Goal: Task Accomplishment & Management: Manage account settings

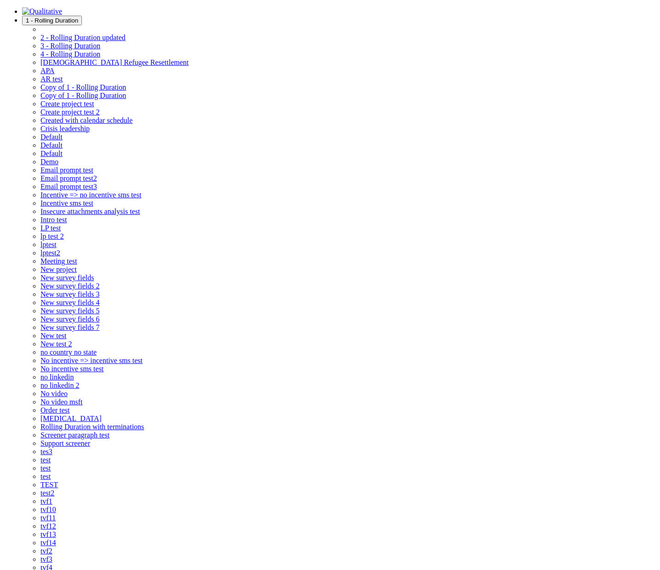
click at [78, 18] on span "1 - Rolling Duration" at bounding box center [52, 20] width 52 height 7
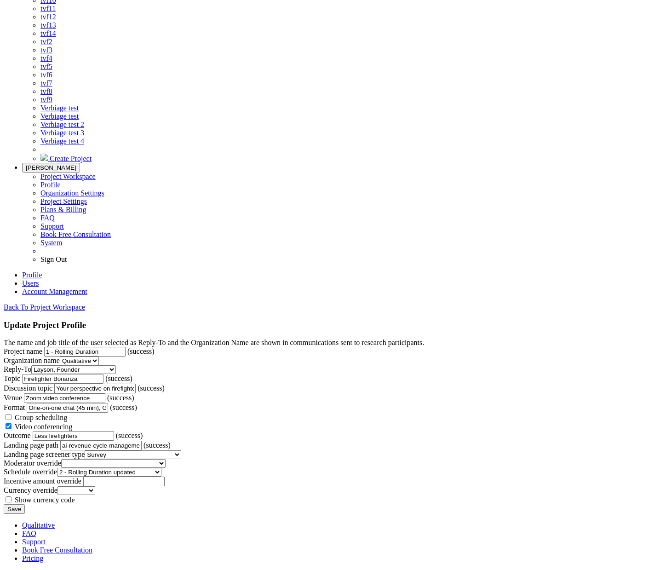
scroll to position [1089, 0]
click at [92, 162] on span "Create Project" at bounding box center [71, 159] width 42 height 8
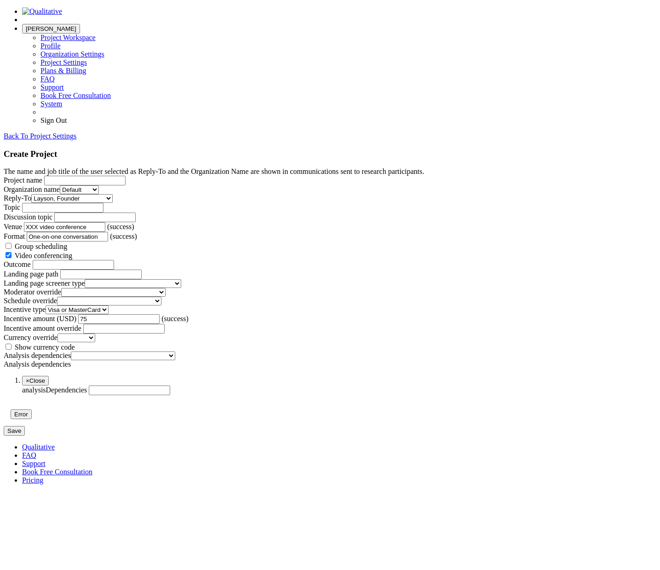
click at [583, 167] on form "The name and job title of the user selected as Reply-To and the Organization Na…" at bounding box center [330, 301] width 653 height 268
click at [170, 395] on input "Organization name" at bounding box center [129, 391] width 81 height 10
click at [32, 419] on button "Error" at bounding box center [21, 414] width 21 height 10
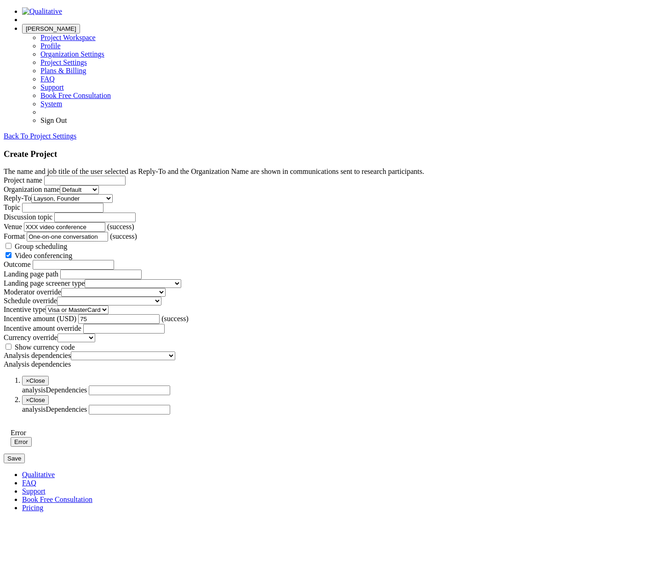
click at [170, 415] on input "Organization name" at bounding box center [129, 410] width 81 height 10
click at [170, 395] on input "Organization name" at bounding box center [129, 391] width 81 height 10
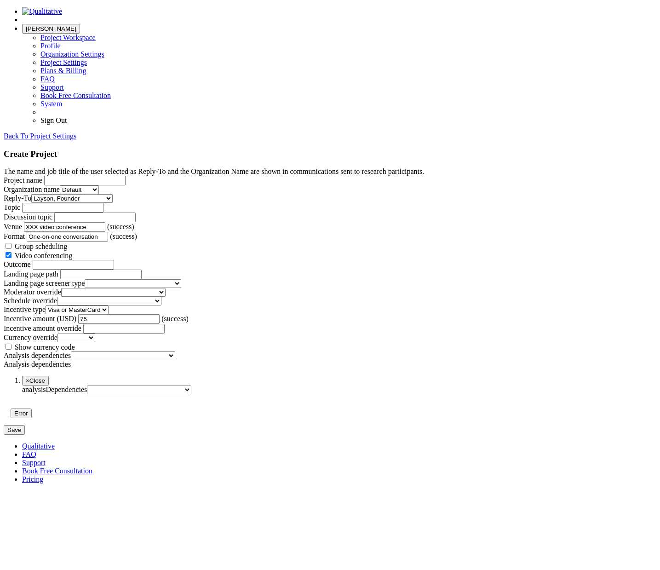
scroll to position [788, 0]
click at [191, 394] on select "1 - Rolling Duration 2 - Rolling Duration updated 3 - Rolling Duration 4 - Roll…" at bounding box center [139, 390] width 104 height 9
select select "4"
click at [146, 394] on select "1 - Rolling Duration 2 - Rolling Duration updated 3 - Rolling Duration 4 - Roll…" at bounding box center [139, 390] width 104 height 9
click at [32, 418] on button "Error" at bounding box center [21, 414] width 21 height 10
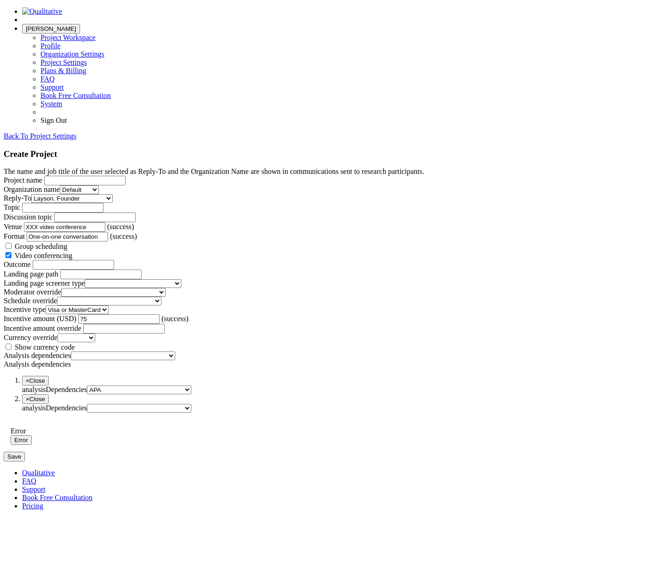
click at [187, 413] on select "1 - Rolling Duration 2 - Rolling Duration updated 3 - Rolling Duration 4 - Roll…" at bounding box center [139, 408] width 104 height 9
select select "43"
click at [146, 413] on select "1 - Rolling Duration 2 - Rolling Duration updated 3 - Rolling Duration 4 - Roll…" at bounding box center [139, 408] width 104 height 9
click at [175, 351] on select "1 - Rolling Duration 2 - Rolling Duration updated 3 - Rolling Duration 4 - Roll…" at bounding box center [123, 355] width 104 height 9
select select "8"
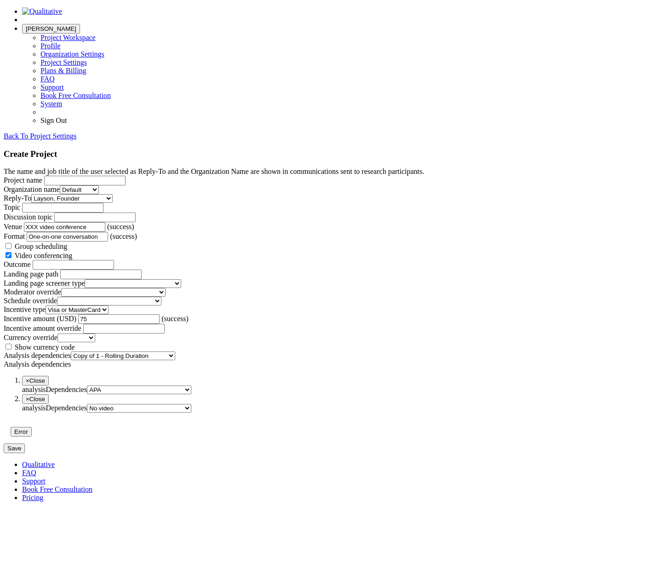
click at [146, 360] on select "1 - Rolling Duration 2 - Rolling Duration updated 3 - Rolling Duration 4 - Roll…" at bounding box center [123, 355] width 104 height 9
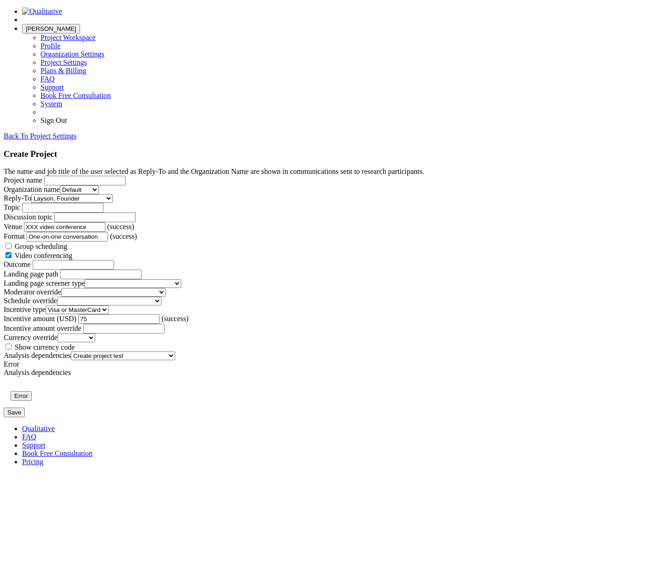
scroll to position [760, 0]
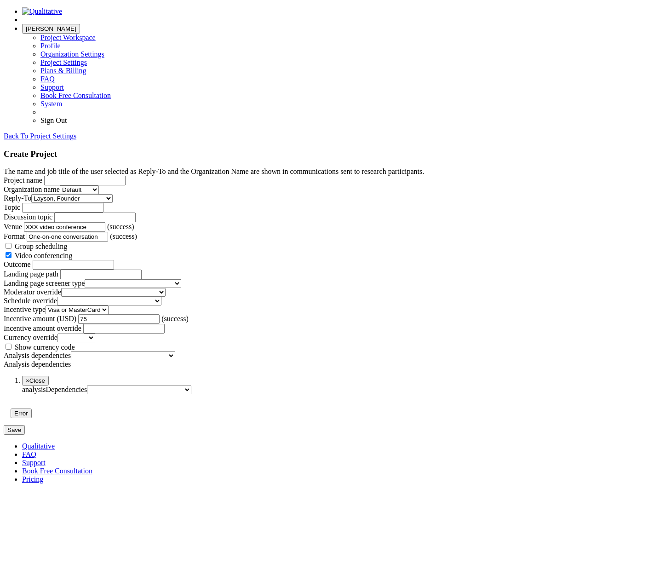
scroll to position [788, 0]
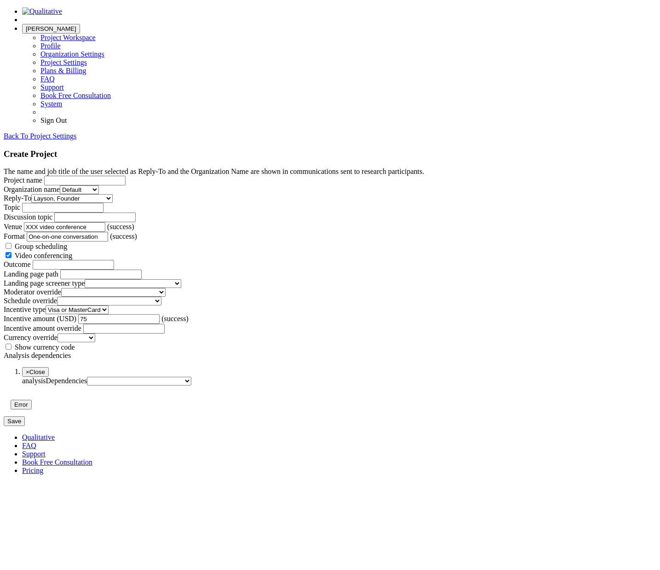
scroll to position [731, 0]
click at [65, 368] on form "The name and job title of the user selected as Reply-To and the Organization Na…" at bounding box center [330, 296] width 653 height 259
click at [76, 25] on span "[PERSON_NAME]" at bounding box center [51, 28] width 51 height 7
click at [256, 167] on div "The name and job title of the user selected as Reply-To and the Organization Na…" at bounding box center [330, 171] width 653 height 8
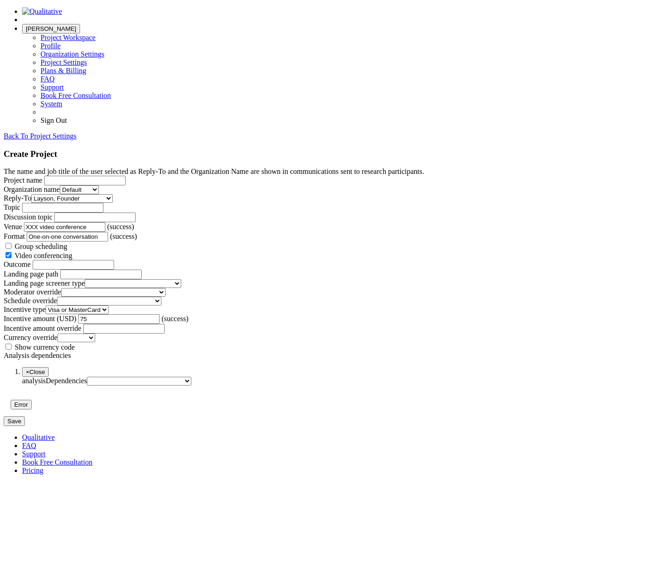
click at [76, 132] on link "Back To Project Settings" at bounding box center [40, 136] width 73 height 8
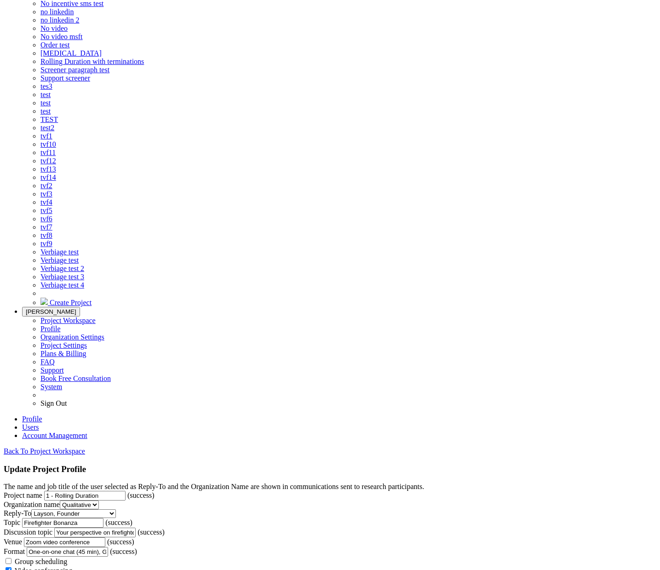
scroll to position [651, 0]
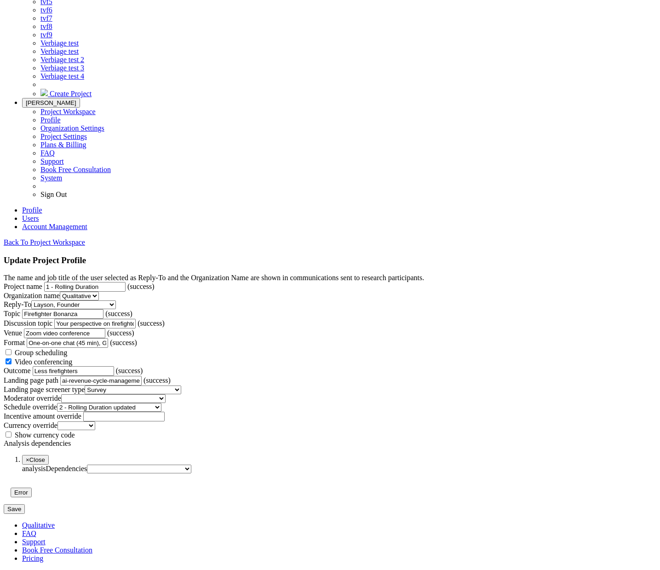
click at [191, 465] on select "1 - Rolling Duration 2 - Rolling Duration updated 3 - Rolling Duration 4 - Roll…" at bounding box center [139, 469] width 104 height 9
select select "3"
click at [146, 465] on select "1 - Rolling Duration 2 - Rolling Duration updated 3 - Rolling Duration 4 - Roll…" at bounding box center [139, 469] width 104 height 9
click at [32, 488] on button "Error" at bounding box center [21, 493] width 21 height 10
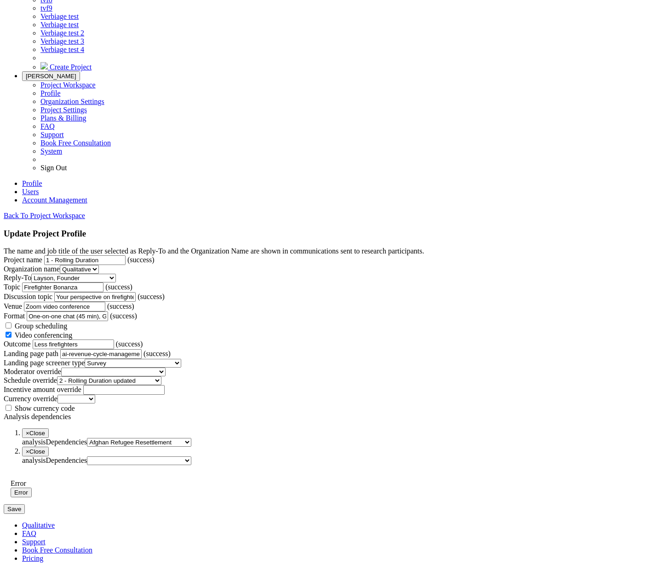
click at [191, 438] on select "1 - Rolling Duration 2 - Rolling Duration updated 3 - Rolling Duration 4 - Roll…" at bounding box center [139, 442] width 104 height 9
click at [191, 456] on select "1 - Rolling Duration 2 - Rolling Duration updated 3 - Rolling Duration 4 - Roll…" at bounding box center [139, 460] width 104 height 9
select select "21"
click at [146, 456] on select "1 - Rolling Duration 2 - Rolling Duration updated 3 - Rolling Duration 4 - Roll…" at bounding box center [139, 460] width 104 height 9
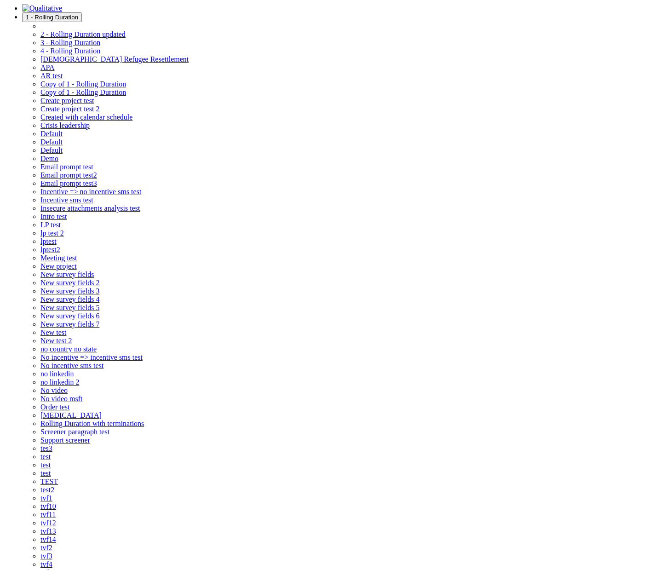
scroll to position [0, 0]
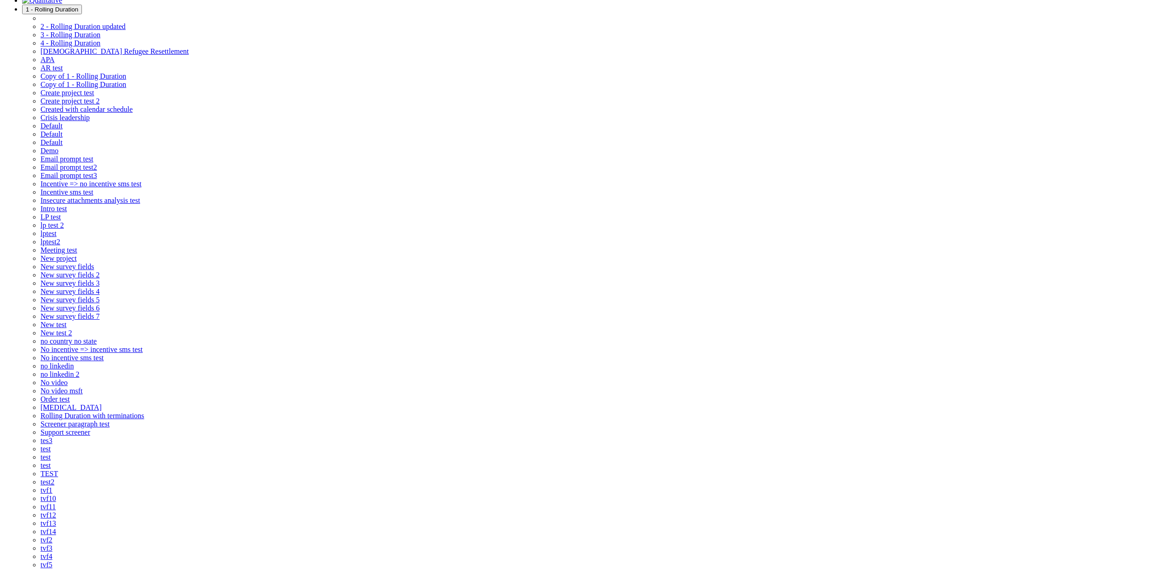
scroll to position [28, 0]
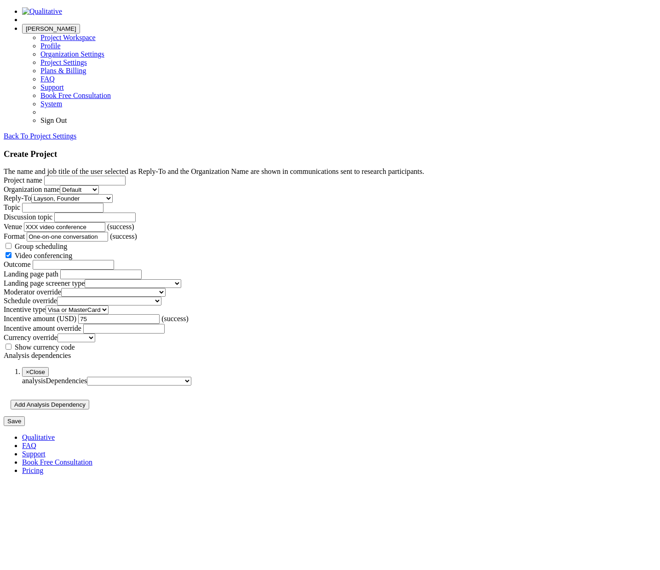
scroll to position [731, 0]
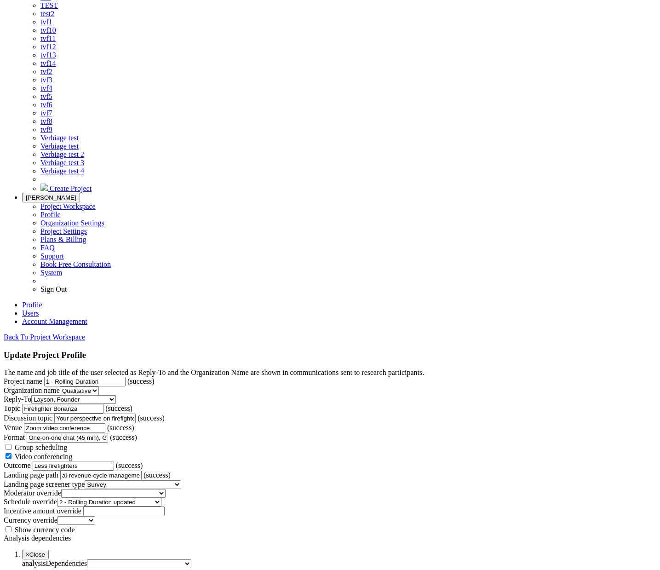
scroll to position [651, 0]
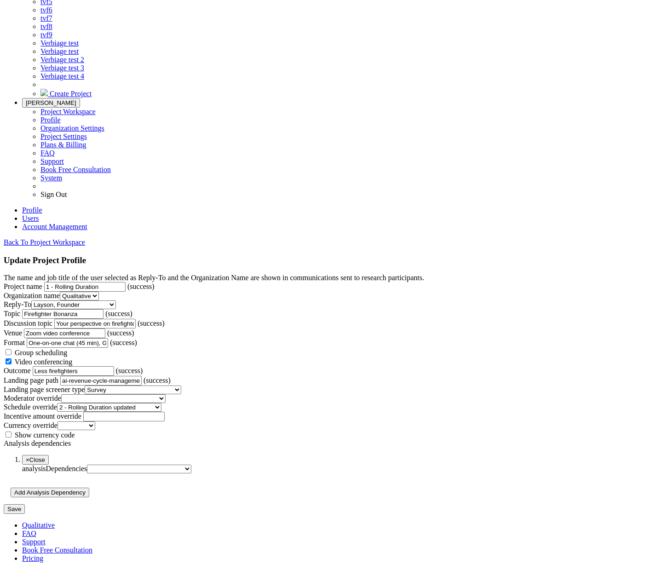
click at [25, 504] on input "Save" at bounding box center [14, 509] width 21 height 10
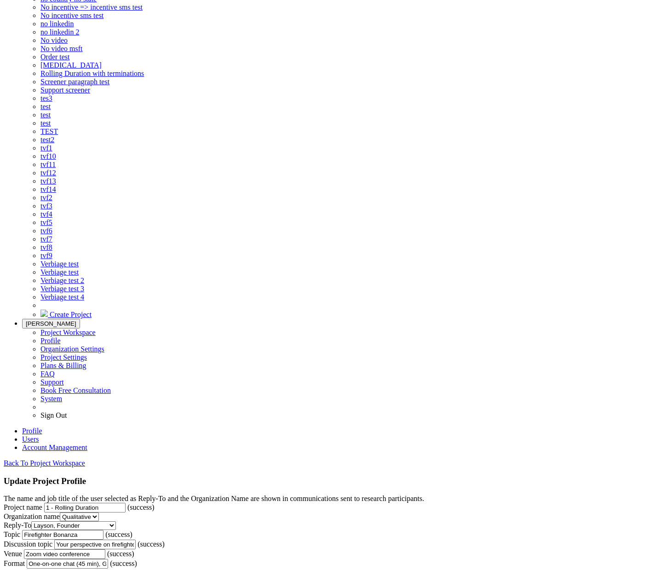
scroll to position [673, 0]
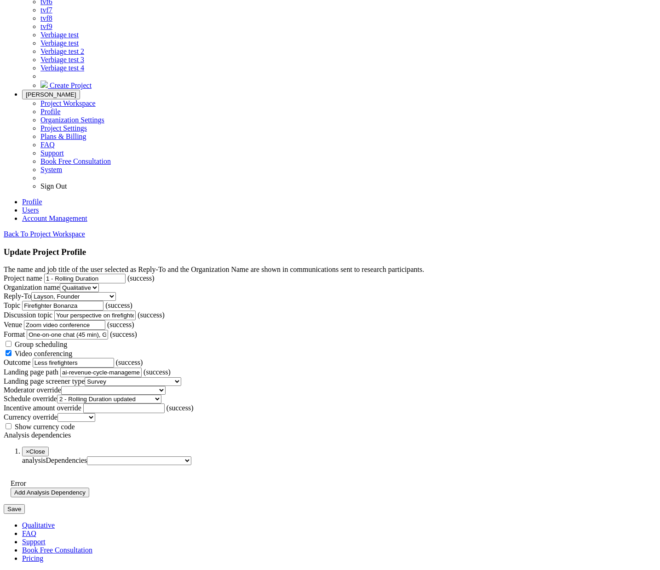
click at [162, 479] on div "Error" at bounding box center [330, 483] width 639 height 8
click at [25, 504] on input "Save" at bounding box center [14, 509] width 21 height 10
drag, startPoint x: 417, startPoint y: 371, endPoint x: 413, endPoint y: 379, distance: 8.8
click at [29, 448] on span "×" at bounding box center [28, 451] width 4 height 7
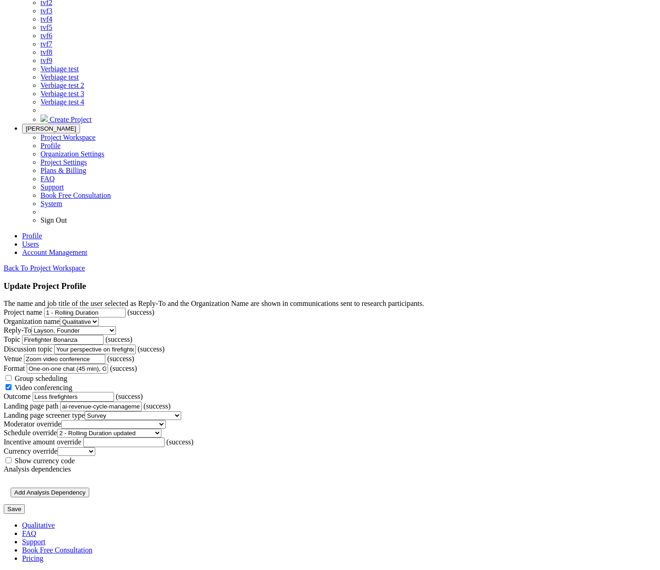
click at [25, 504] on input "Save" at bounding box center [14, 509] width 21 height 10
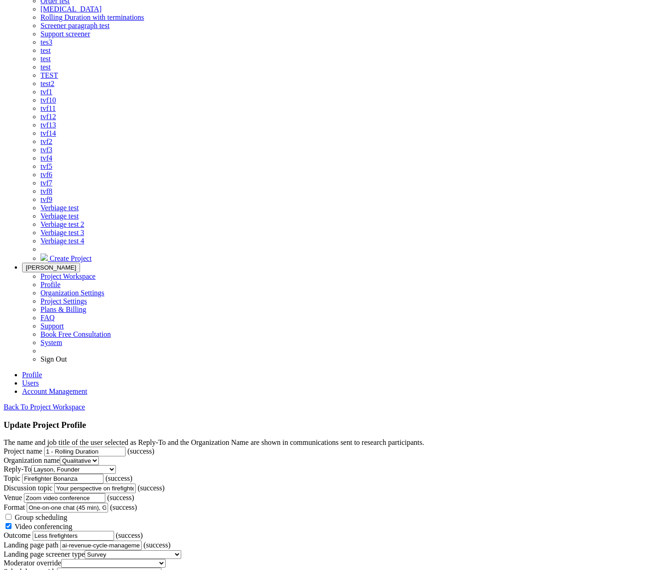
scroll to position [651, 0]
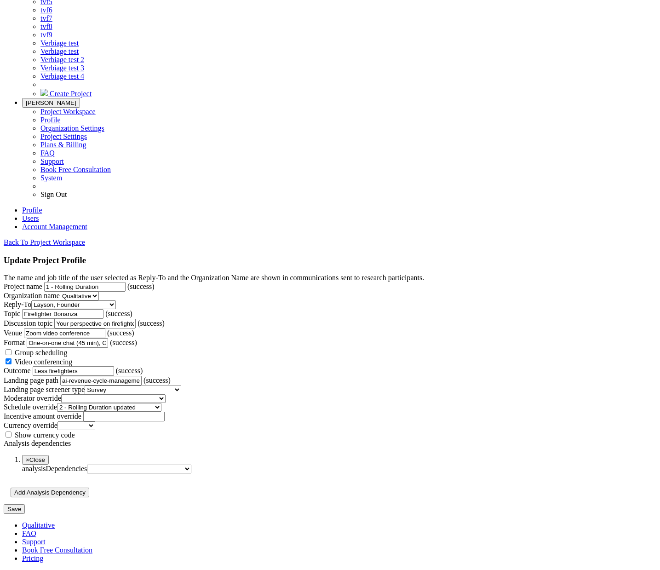
click at [191, 465] on select "1 - Rolling Duration 2 - Rolling Duration updated 3 - Rolling Duration 4 - Roll…" at bounding box center [139, 469] width 104 height 9
click at [25, 504] on input "Save" at bounding box center [14, 509] width 21 height 10
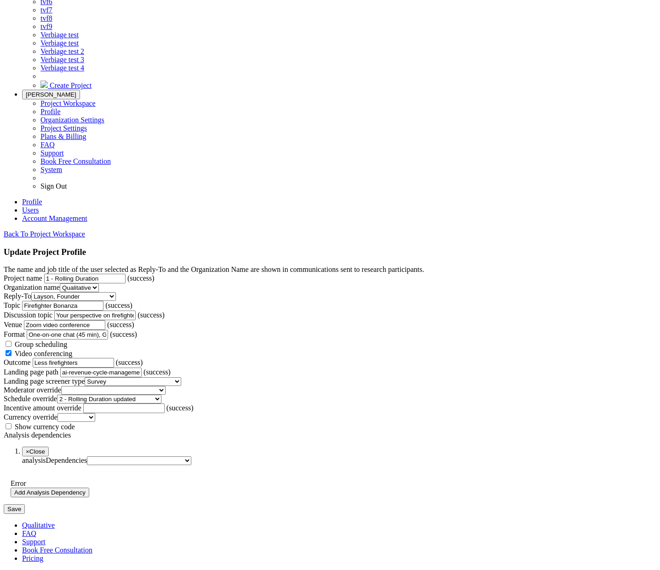
click at [191, 456] on select "1 - Rolling Duration 2 - Rolling Duration updated 3 - Rolling Duration 4 - Roll…" at bounding box center [139, 460] width 104 height 9
click at [146, 456] on select "1 - Rolling Duration 2 - Rolling Duration updated 3 - Rolling Duration 4 - Roll…" at bounding box center [139, 460] width 104 height 9
click at [191, 456] on select "1 - Rolling Duration 2 - Rolling Duration updated 3 - Rolling Duration 4 - Roll…" at bounding box center [139, 460] width 104 height 9
click at [161, 395] on select "1 - Rolling Duration 2 - Rolling Duration updated 3 - Rolling Duration 4 - Roll…" at bounding box center [109, 399] width 104 height 9
click at [191, 456] on select "1 - Rolling Duration 2 - Rolling Duration updated 3 - Rolling Duration 4 - Roll…" at bounding box center [139, 460] width 104 height 9
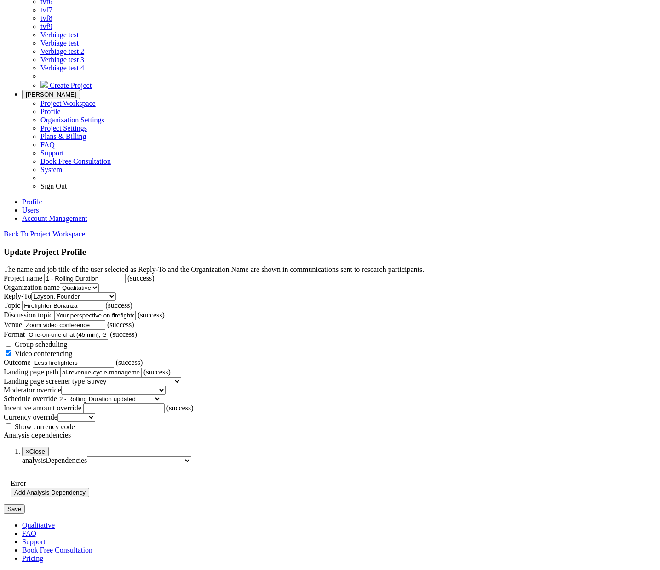
select select "4"
click at [146, 456] on select "1 - Rolling Duration 2 - Rolling Duration updated 3 - Rolling Duration 4 - Roll…" at bounding box center [139, 460] width 104 height 9
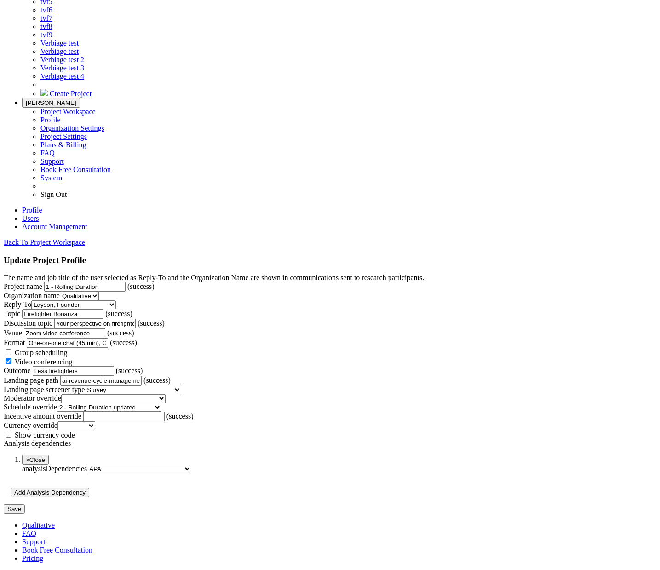
click at [191, 465] on select "1 - Rolling Duration 2 - Rolling Duration updated 3 - Rolling Duration 4 - Roll…" at bounding box center [139, 469] width 104 height 9
click at [548, 462] on form "The name and job title of the user selected as Reply-To and the Organization Na…" at bounding box center [330, 394] width 653 height 240
click at [25, 504] on input "Save" at bounding box center [14, 509] width 21 height 10
click at [191, 465] on select "1 - Rolling Duration 2 - Rolling Duration updated 3 - Rolling Duration 4 - Roll…" at bounding box center [139, 469] width 104 height 9
select select "2"
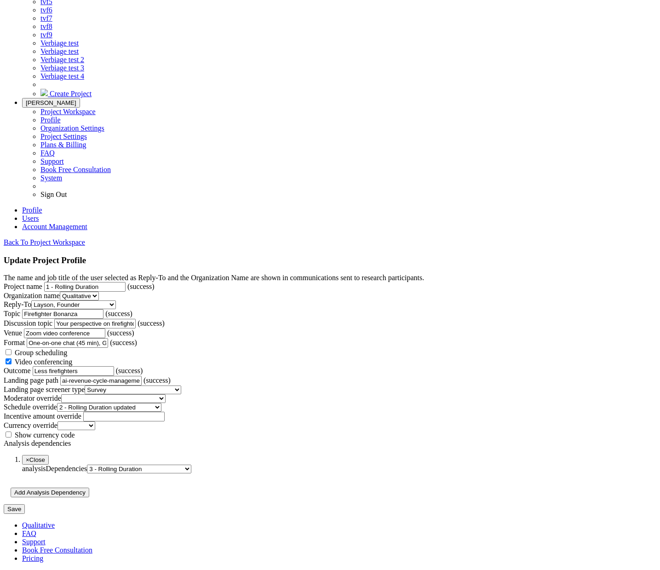
click at [146, 465] on select "1 - Rolling Duration 2 - Rolling Duration updated 3 - Rolling Duration 4 - Roll…" at bounding box center [139, 469] width 104 height 9
click at [89, 488] on button "Add Analysis Dependency" at bounding box center [50, 493] width 79 height 10
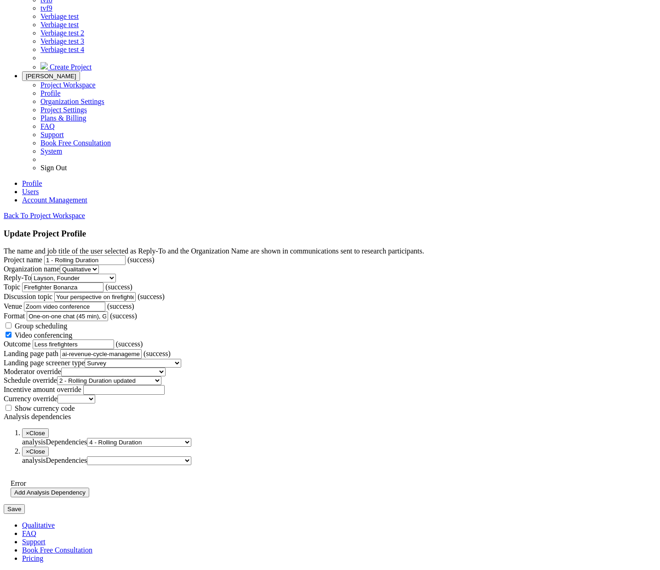
click at [191, 458] on select "1 - Rolling Duration 2 - Rolling Duration updated 3 - Rolling Duration 4 - Roll…" at bounding box center [139, 460] width 104 height 9
select select "3"
click at [146, 456] on select "1 - Rolling Duration 2 - Rolling Duration updated 3 - Rolling Duration 4 - Roll…" at bounding box center [139, 460] width 104 height 9
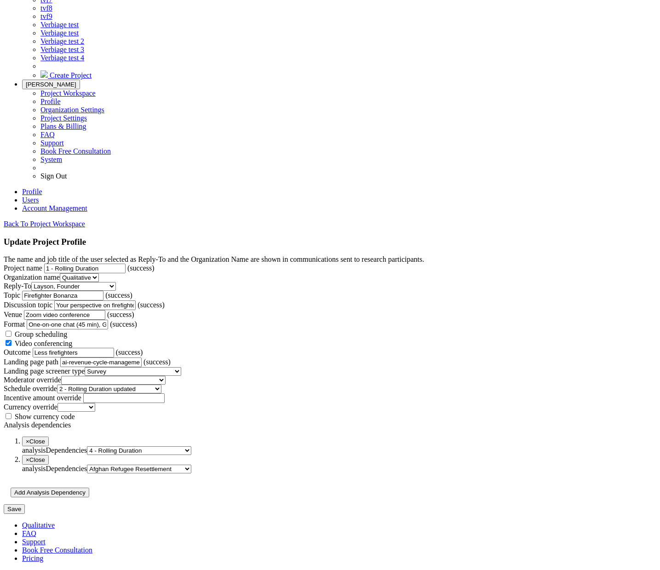
click at [25, 514] on input "Save" at bounding box center [14, 509] width 21 height 10
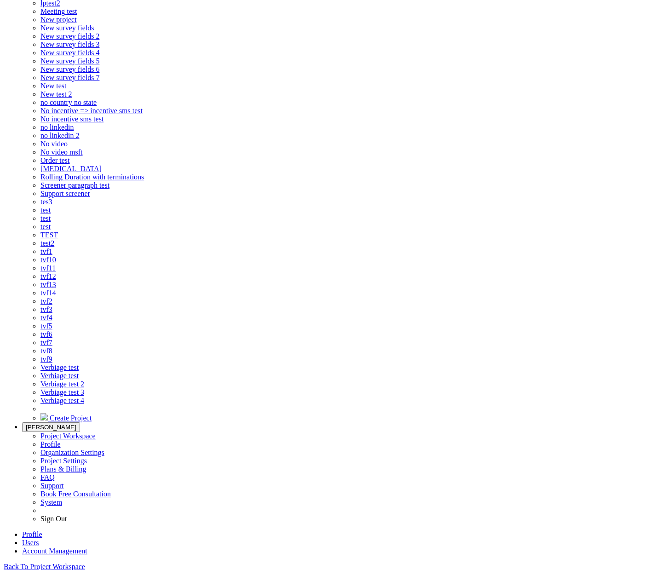
scroll to position [651, 0]
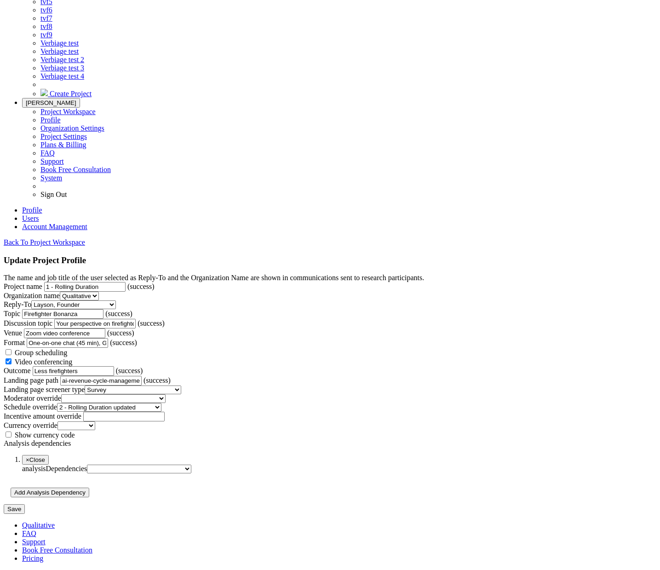
click at [191, 465] on select "1 - Rolling Duration 2 - Rolling Duration updated 3 - Rolling Duration 4 - Roll…" at bounding box center [139, 469] width 104 height 9
select select "3"
click at [146, 465] on select "1 - Rolling Duration 2 - Rolling Duration updated 3 - Rolling Duration 4 - Roll…" at bounding box center [139, 469] width 104 height 9
click at [89, 488] on button "Add Analysis Dependency" at bounding box center [50, 493] width 79 height 10
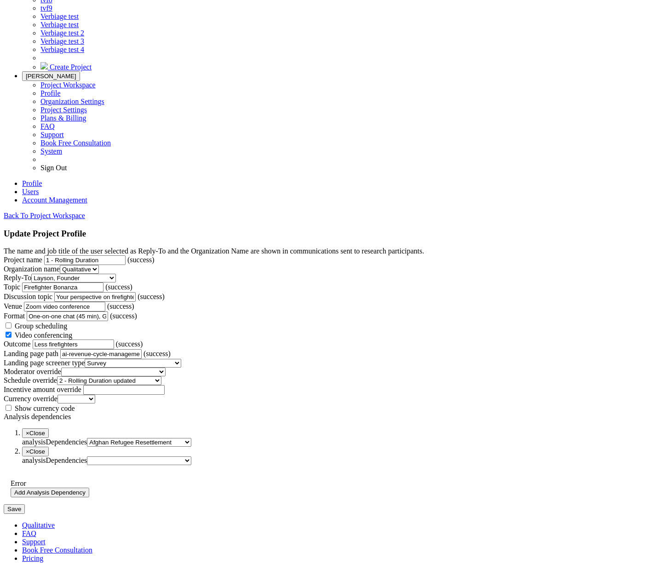
click at [191, 461] on select "1 - Rolling Duration 2 - Rolling Duration updated 3 - Rolling Duration 4 - Roll…" at bounding box center [139, 460] width 104 height 9
select select "2"
click at [146, 456] on select "1 - Rolling Duration 2 - Rolling Duration updated 3 - Rolling Duration 4 - Roll…" at bounding box center [139, 460] width 104 height 9
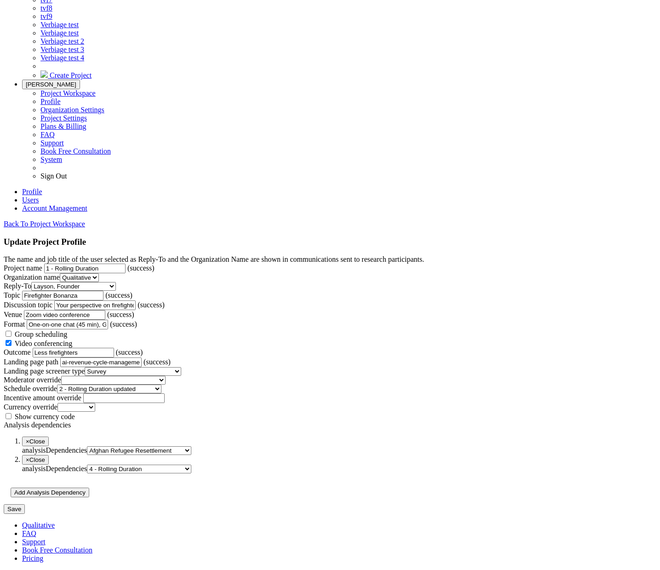
click at [25, 514] on input "Save" at bounding box center [14, 509] width 21 height 10
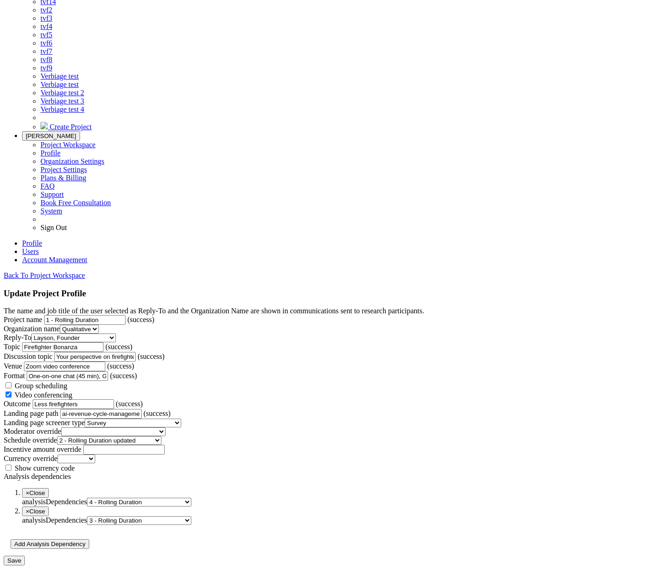
scroll to position [691, 0]
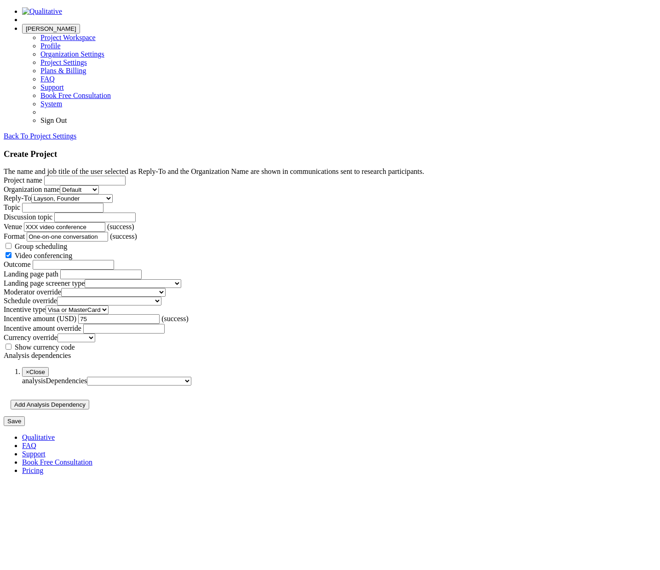
scroll to position [731, 0]
click at [191, 386] on select "1 - Rolling Duration 2 - Rolling Duration updated 3 - Rolling Duration 4 - Roll…" at bounding box center [139, 381] width 104 height 9
select select "7"
click at [146, 386] on select "1 - Rolling Duration 2 - Rolling Duration updated 3 - Rolling Duration 4 - Roll…" at bounding box center [139, 381] width 104 height 9
click at [244, 426] on form "The name and job title of the user selected as Reply-To and the Organization Na…" at bounding box center [330, 296] width 653 height 259
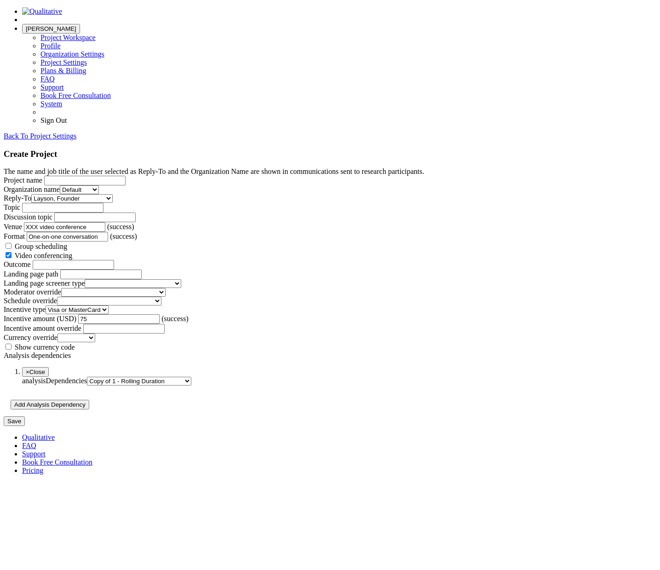
click at [89, 409] on button "Add Analysis Dependency" at bounding box center [50, 405] width 79 height 10
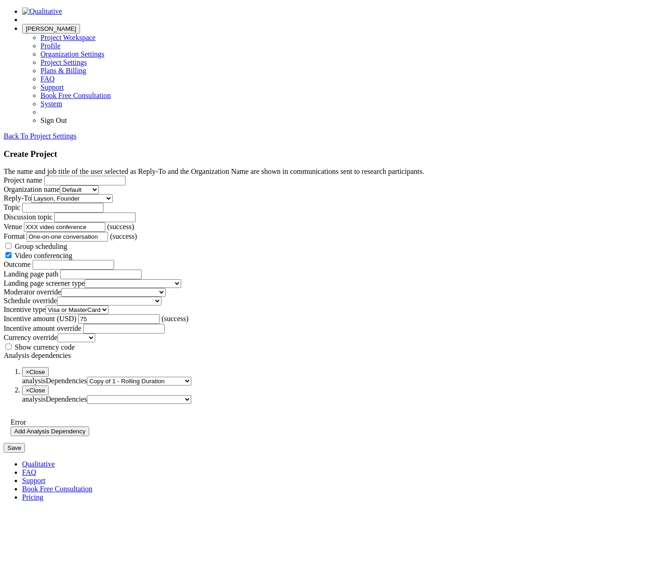
click at [191, 404] on select "1 - Rolling Duration 2 - Rolling Duration updated 3 - Rolling Duration 4 - Roll…" at bounding box center [139, 399] width 104 height 9
select select "14"
click at [146, 404] on select "1 - Rolling Duration 2 - Rolling Duration updated 3 - Rolling Duration 4 - Roll…" at bounding box center [139, 399] width 104 height 9
click at [126, 176] on input "Project name" at bounding box center [84, 181] width 81 height 10
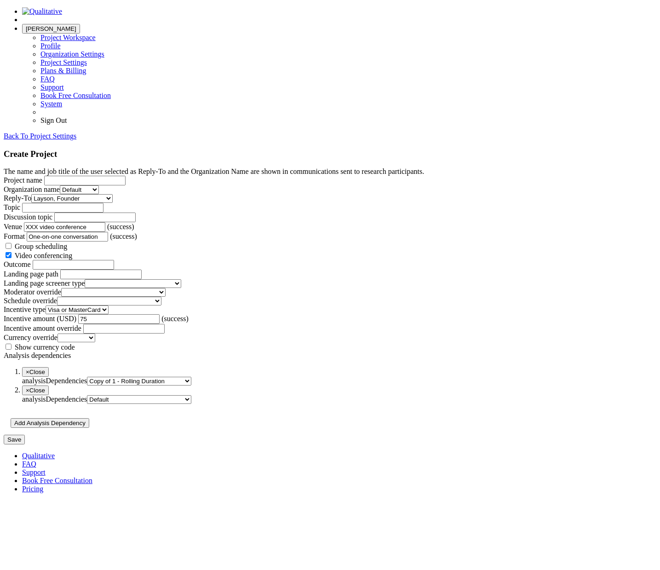
type input "a"
type input "Analysis dependencies test"
click at [4, 435] on input "Save" at bounding box center [14, 440] width 21 height 10
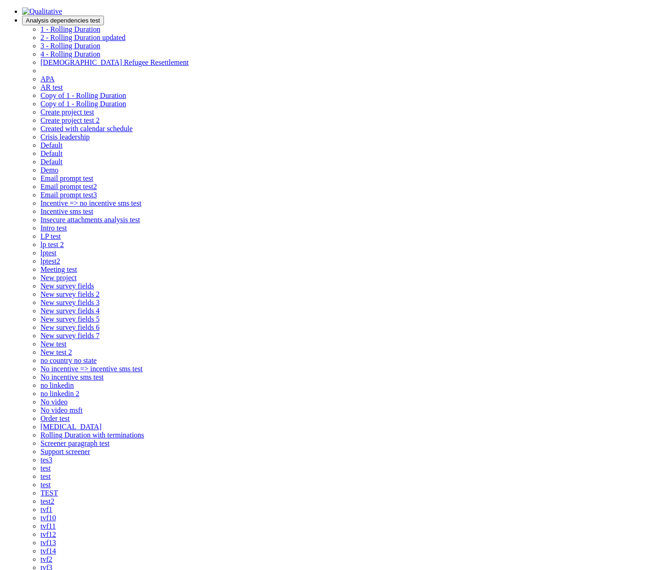
click at [104, 21] on button "Analysis dependencies test" at bounding box center [63, 21] width 82 height 10
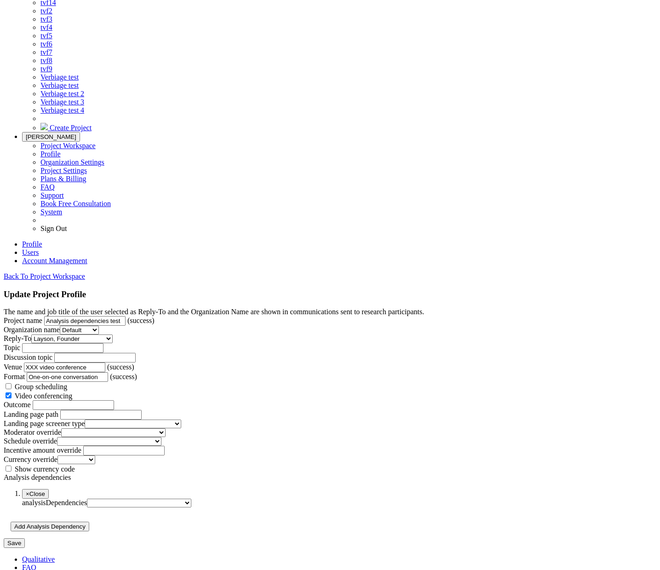
scroll to position [1111, 0]
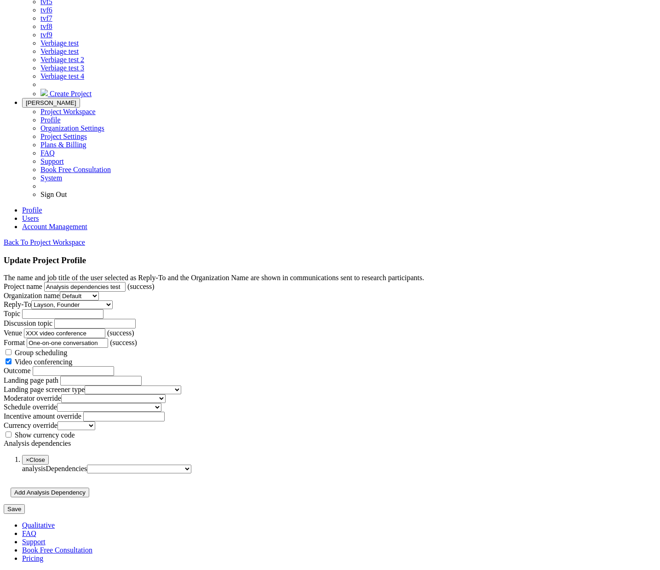
click at [92, 98] on span "Create Project" at bounding box center [71, 94] width 42 height 8
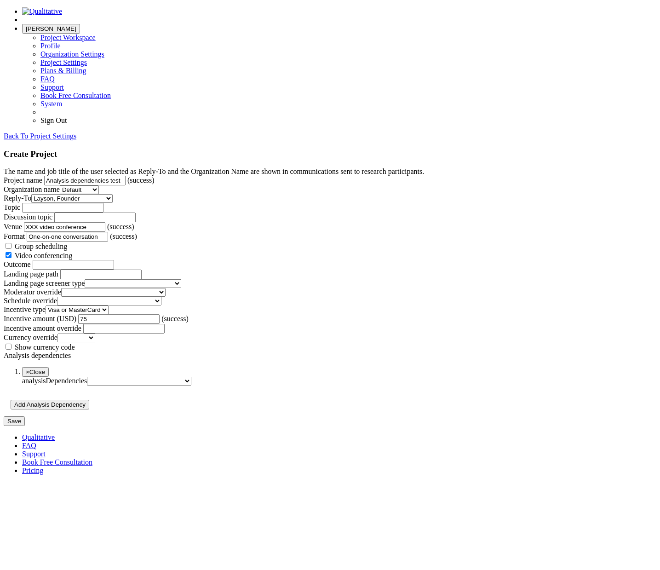
scroll to position [731, 0]
type input "Analysis dependencies test"
click at [89, 409] on button "Add Analysis Dependency" at bounding box center [50, 405] width 79 height 10
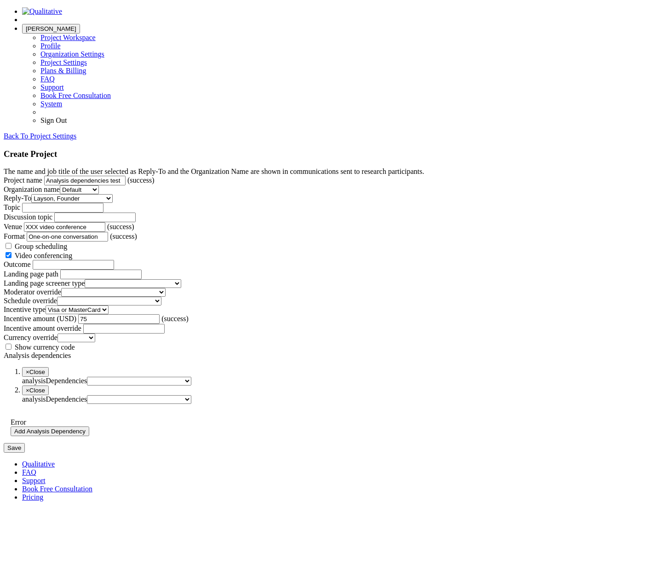
click at [191, 386] on select "1 - Rolling Duration 2 - Rolling Duration updated 3 - Rolling Duration 4 - Roll…" at bounding box center [139, 381] width 104 height 9
select select "4"
click at [146, 386] on select "1 - Rolling Duration 2 - Rolling Duration updated 3 - Rolling Duration 4 - Roll…" at bounding box center [139, 381] width 104 height 9
click at [191, 404] on select "1 - Rolling Duration 2 - Rolling Duration updated 3 - Rolling Duration 4 - Roll…" at bounding box center [139, 399] width 104 height 9
select select "31"
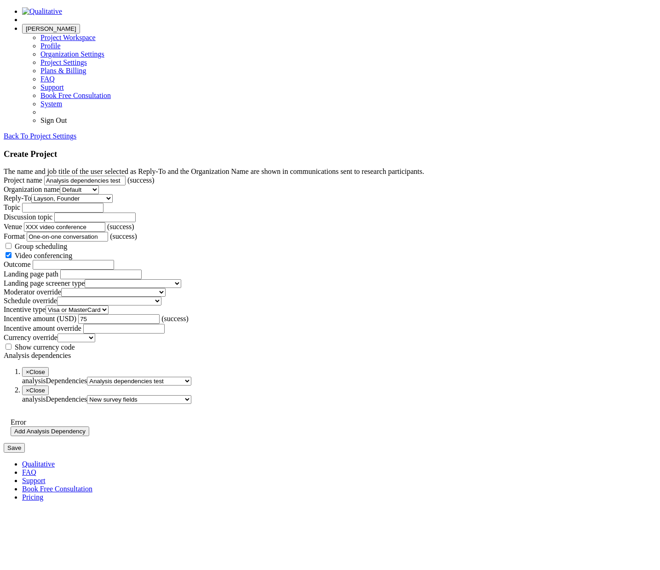
click at [146, 404] on select "1 - Rolling Duration 2 - Rolling Duration updated 3 - Rolling Duration 4 - Roll…" at bounding box center [139, 399] width 104 height 9
click at [25, 444] on input "Save" at bounding box center [14, 440] width 21 height 10
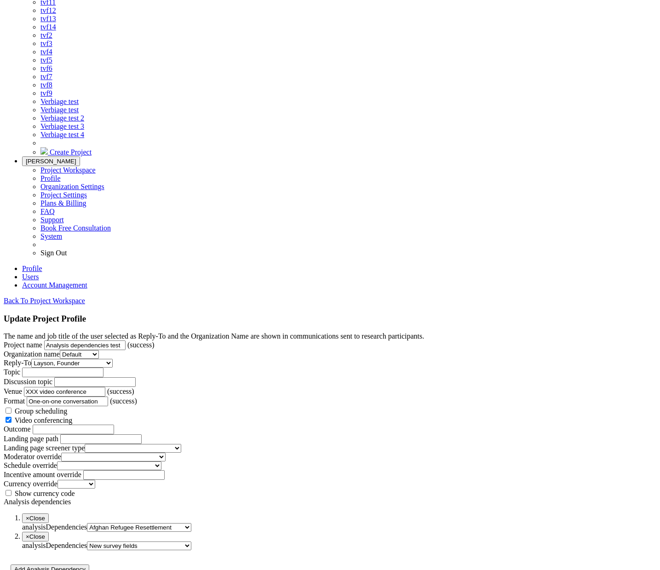
scroll to position [691, 0]
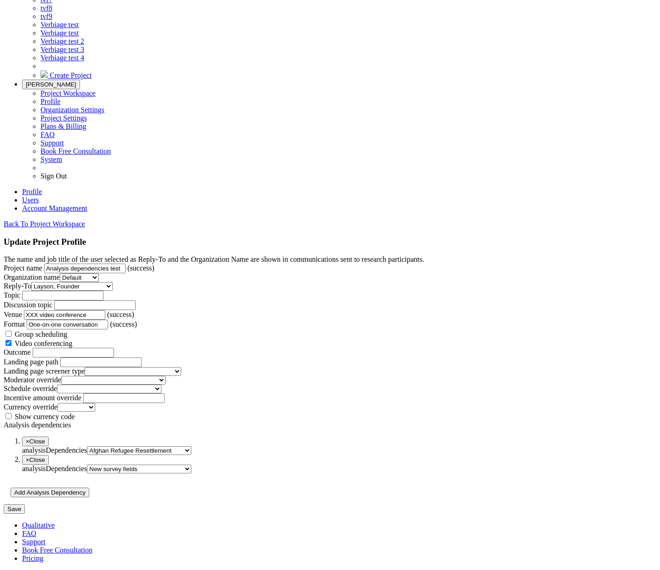
click at [524, 443] on form "The name and job title of the user selected as Reply-To and the Organization Na…" at bounding box center [330, 384] width 653 height 259
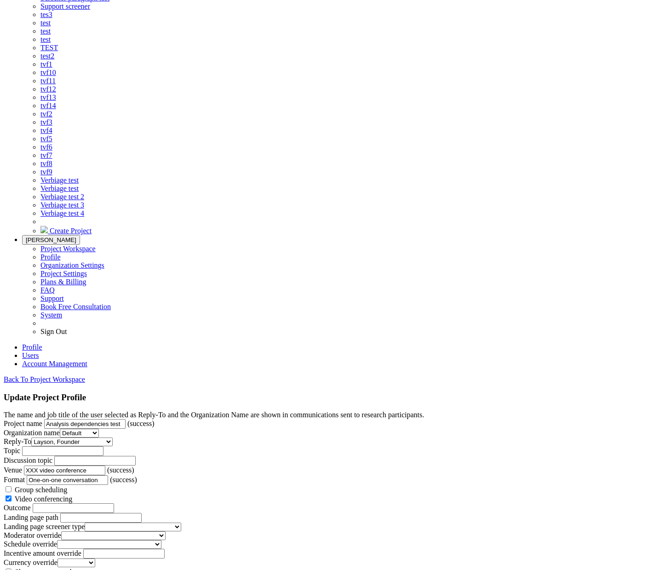
scroll to position [0, 0]
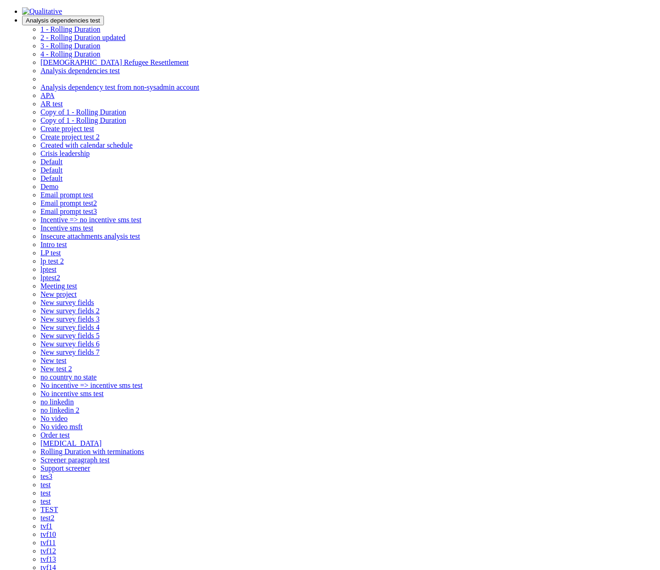
click at [100, 17] on span "Analysis dependencies test" at bounding box center [63, 20] width 75 height 7
click at [199, 91] on span "Analysis dependency test from non-sysadmin account" at bounding box center [119, 87] width 159 height 8
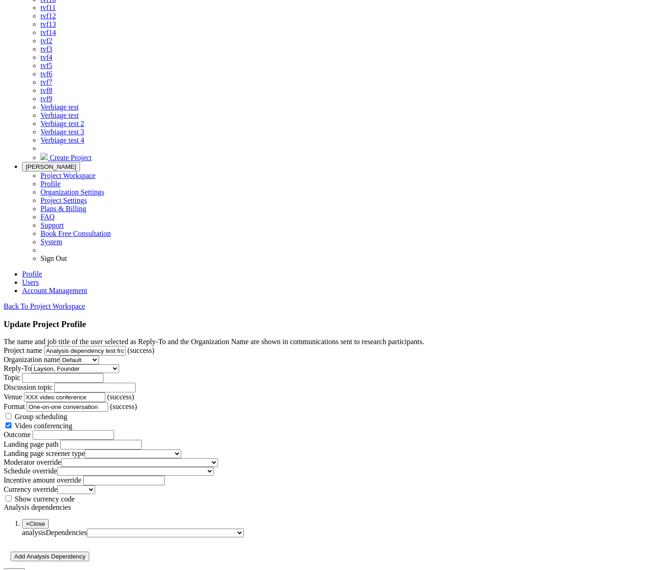
scroll to position [651, 0]
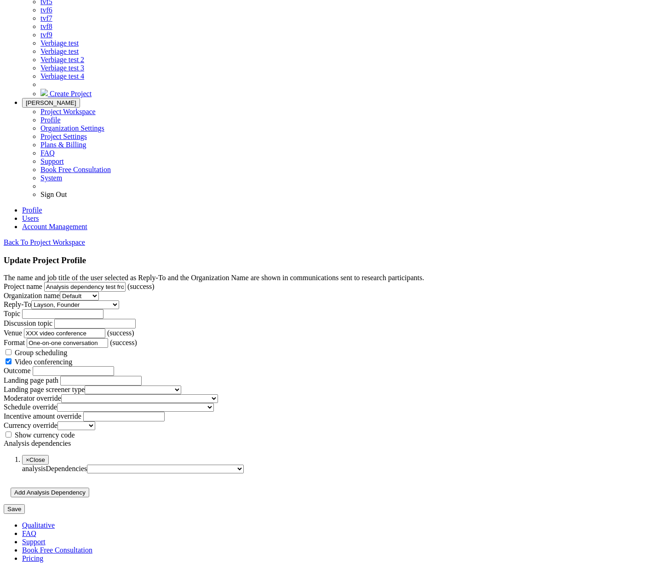
click at [224, 465] on select "1 - Rolling Duration 2 - Rolling Duration updated 3 - Rolling Duration 4 - Roll…" at bounding box center [165, 469] width 157 height 9
select select "3"
click at [146, 465] on select "1 - Rolling Duration 2 - Rolling Duration updated 3 - Rolling Duration 4 - Roll…" at bounding box center [165, 469] width 157 height 9
click at [137, 492] on form "The name and job title of the user selected as Reply-To and the Organization Na…" at bounding box center [330, 394] width 653 height 240
click at [25, 504] on input "Save" at bounding box center [14, 509] width 21 height 10
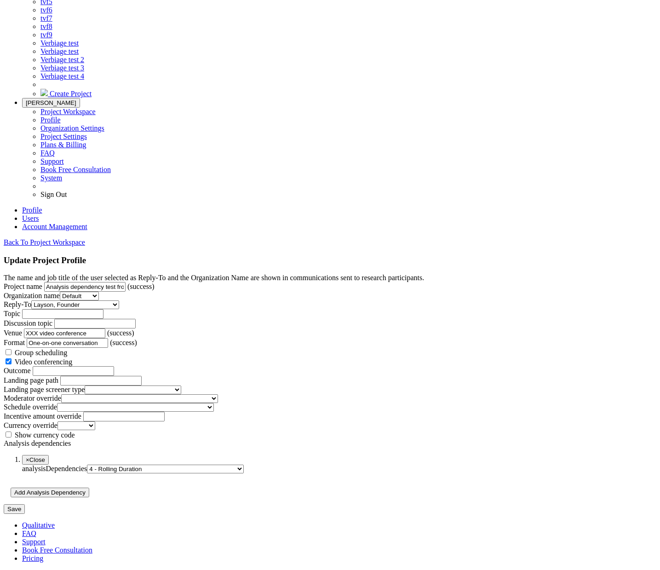
click at [526, 387] on form "The name and job title of the user selected as Reply-To and the Organization Na…" at bounding box center [330, 394] width 653 height 240
click at [621, 274] on form "The name and job title of the user selected as Reply-To and the Organization Na…" at bounding box center [330, 394] width 653 height 240
click at [616, 274] on form "The name and job title of the user selected as Reply-To and the Organization Na…" at bounding box center [330, 394] width 653 height 240
click at [585, 274] on form "The name and job title of the user selected as Reply-To and the Organization Na…" at bounding box center [330, 394] width 653 height 240
click at [577, 274] on form "The name and job title of the user selected as Reply-To and the Organization Na…" at bounding box center [330, 394] width 653 height 240
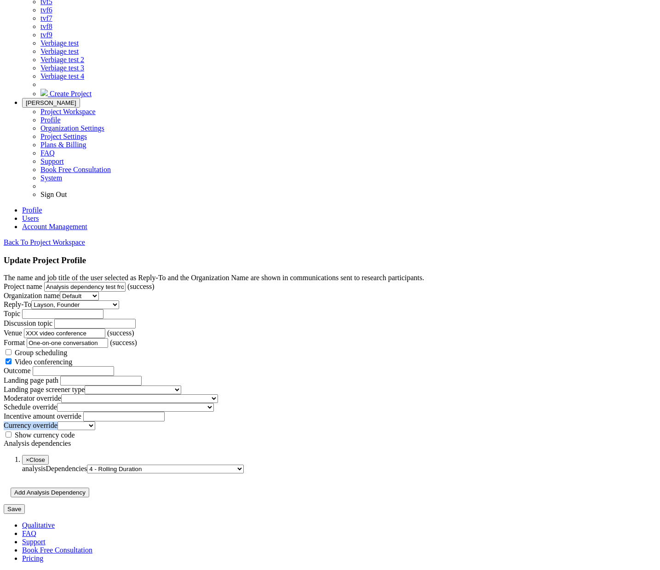
click at [566, 300] on form "The name and job title of the user selected as Reply-To and the Organization Na…" at bounding box center [330, 394] width 653 height 240
click at [581, 274] on form "The name and job title of the user selected as Reply-To and the Organization Na…" at bounding box center [330, 394] width 653 height 240
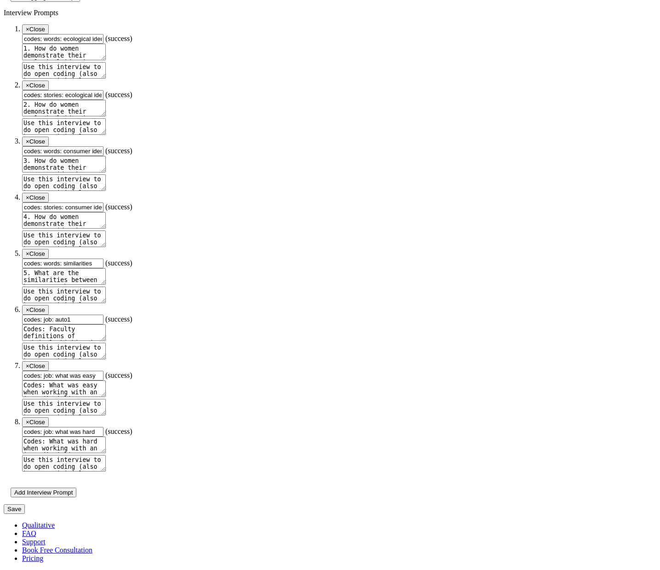
scroll to position [3720, 0]
click at [104, 202] on input "codes: stories: consumer identity" at bounding box center [62, 207] width 81 height 10
